Goal: Information Seeking & Learning: Learn about a topic

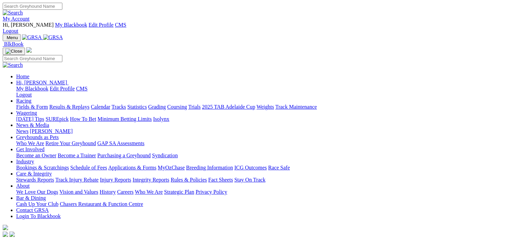
click at [31, 98] on link "Racing" at bounding box center [23, 101] width 15 height 6
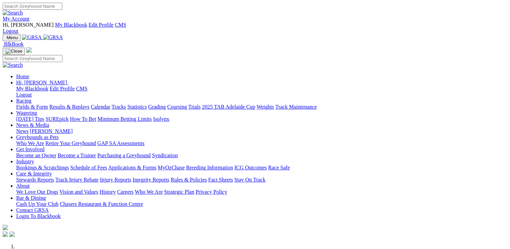
click at [31, 98] on link "Racing" at bounding box center [23, 101] width 15 height 6
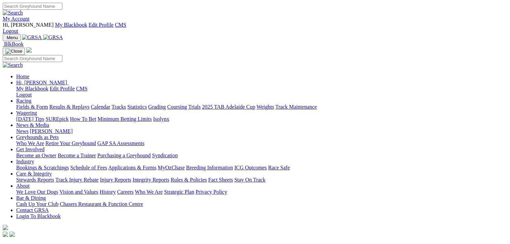
click at [22, 104] on link "Fields & Form" at bounding box center [32, 107] width 32 height 6
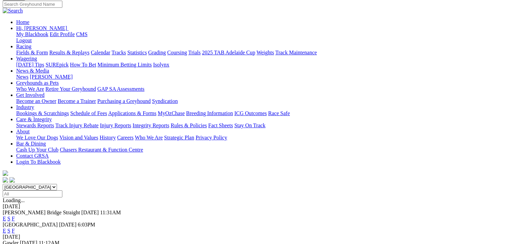
scroll to position [67, 0]
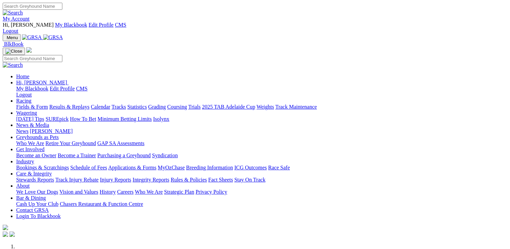
drag, startPoint x: 0, startPoint y: 0, endPoint x: 380, endPoint y: 28, distance: 381.5
click at [52, 170] on link "Care & Integrity" at bounding box center [34, 173] width 36 height 6
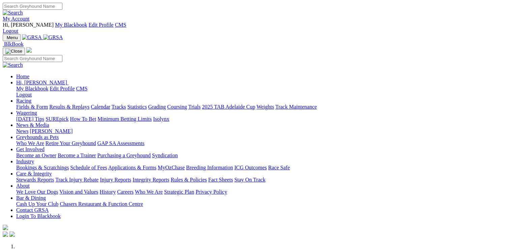
click at [52, 170] on link "Care & Integrity" at bounding box center [34, 173] width 36 height 6
click at [54, 177] on link "Stewards Reports" at bounding box center [35, 180] width 38 height 6
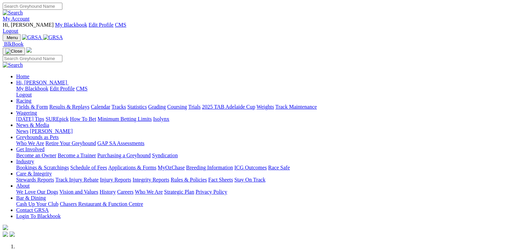
click at [54, 177] on link "Stewards Reports" at bounding box center [35, 180] width 38 height 6
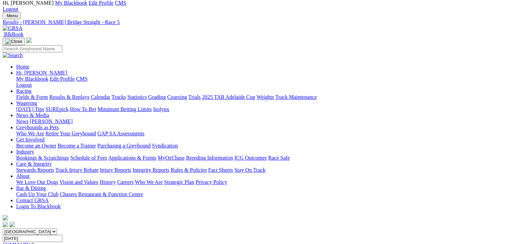
scroll to position [135, 0]
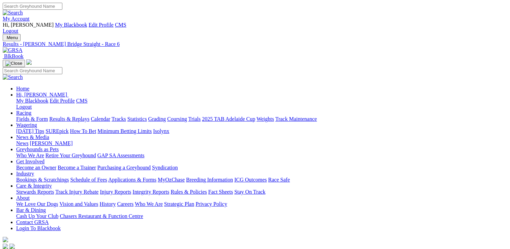
click at [52, 183] on link "Care & Integrity" at bounding box center [34, 186] width 36 height 6
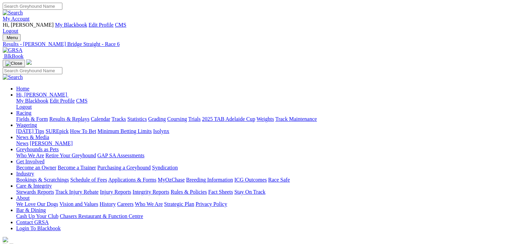
click at [52, 183] on link "Care & Integrity" at bounding box center [34, 186] width 36 height 6
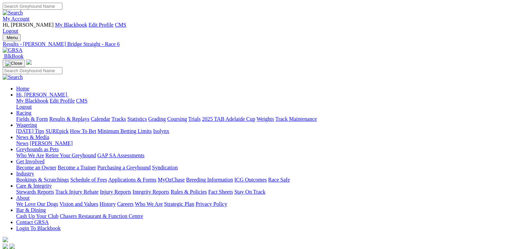
click at [54, 189] on link "Stewards Reports" at bounding box center [35, 192] width 38 height 6
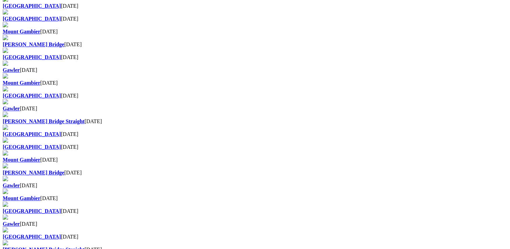
scroll to position [492, 0]
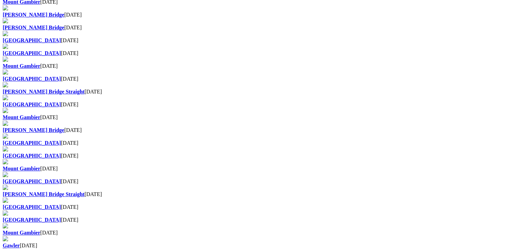
scroll to position [337, 0]
